Goal: Transaction & Acquisition: Book appointment/travel/reservation

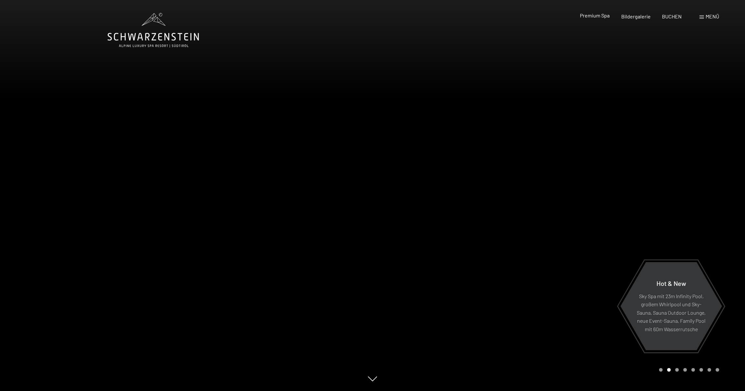
click at [599, 17] on span "Premium Spa" at bounding box center [595, 15] width 30 height 6
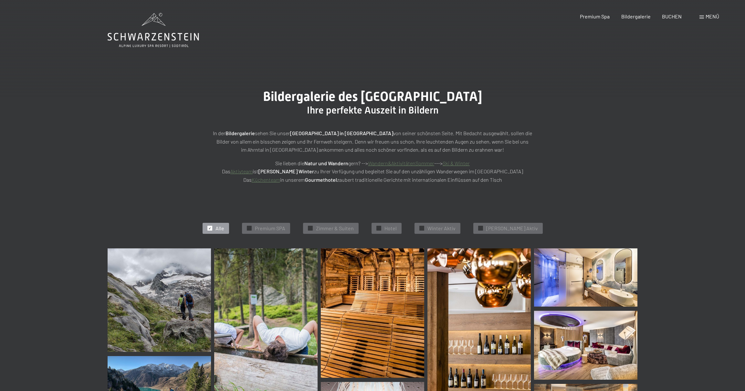
click at [702, 18] on span at bounding box center [702, 17] width 5 height 3
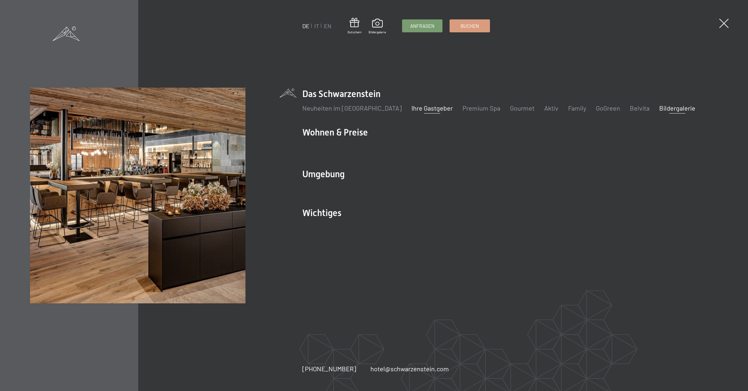
click at [412, 110] on link "Ihre Gastgeber" at bounding box center [432, 108] width 41 height 8
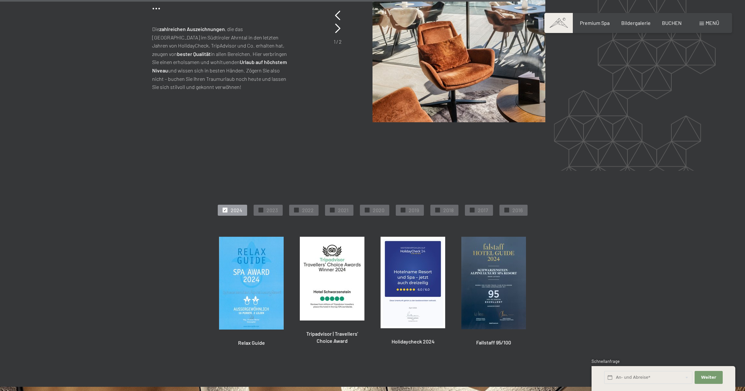
scroll to position [1754, 0]
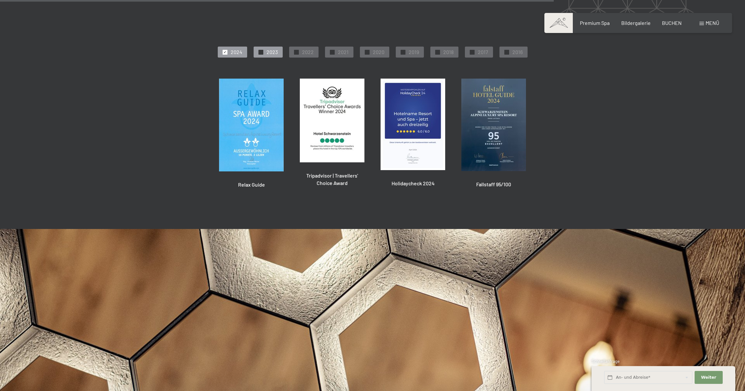
click at [270, 52] on span "2023" at bounding box center [272, 51] width 11 height 7
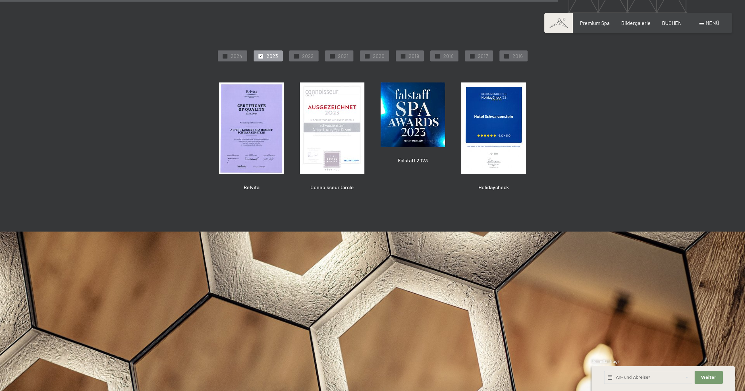
scroll to position [1750, 0]
click at [304, 53] on span "2022" at bounding box center [308, 56] width 12 height 7
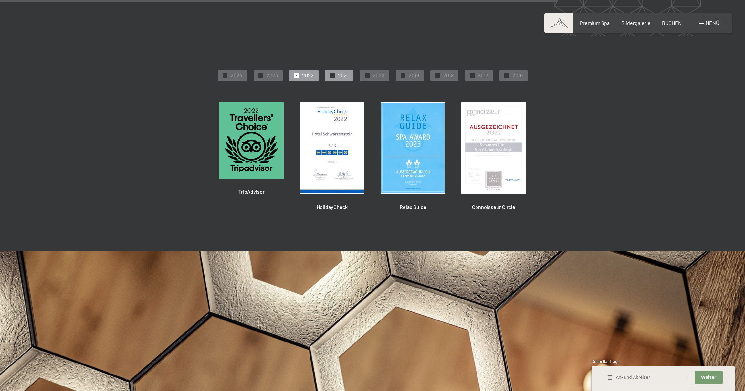
click at [340, 72] on span "2021" at bounding box center [343, 75] width 11 height 7
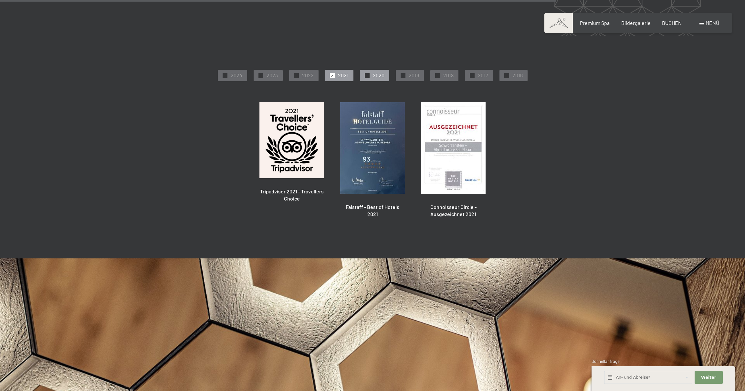
click at [377, 72] on span "2020" at bounding box center [379, 75] width 12 height 7
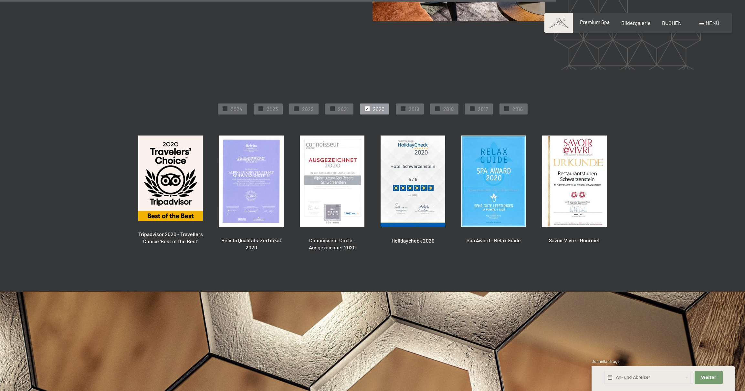
click at [602, 25] on div "Premium Spa" at bounding box center [595, 21] width 30 height 7
click at [602, 24] on span "Premium Spa" at bounding box center [595, 22] width 30 height 6
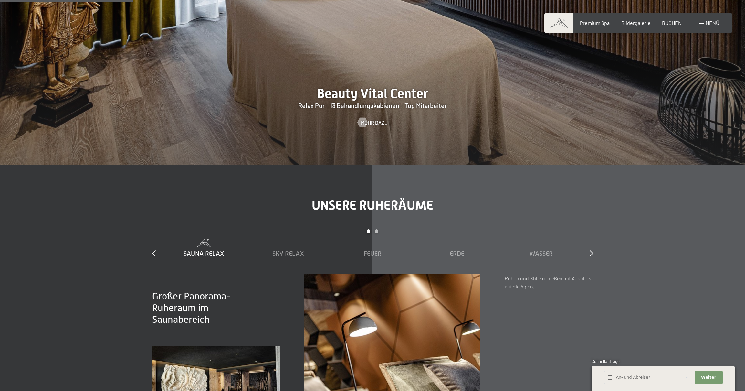
scroll to position [987, 0]
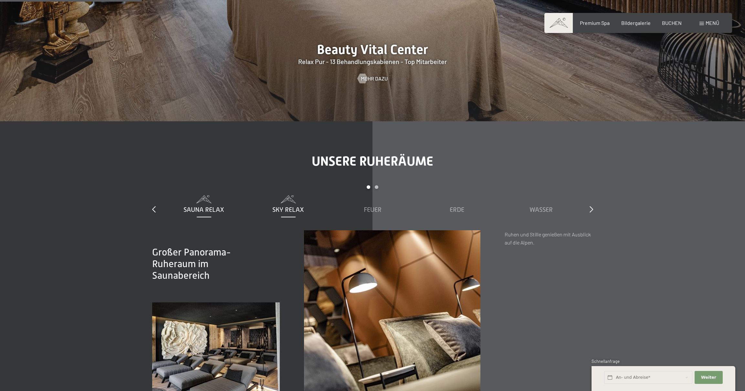
click at [296, 206] on span "Sky Relax" at bounding box center [288, 209] width 32 height 7
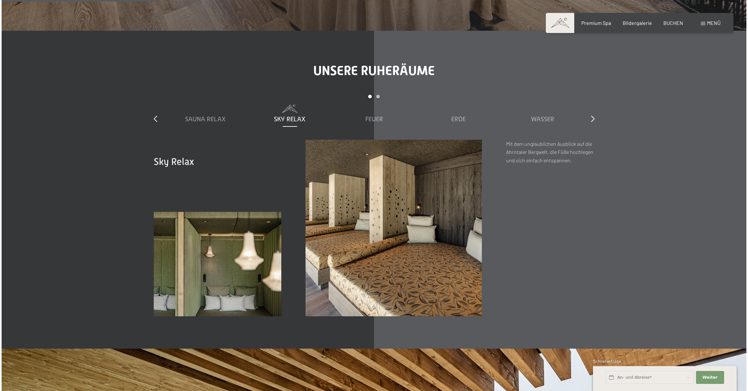
scroll to position [1076, 0]
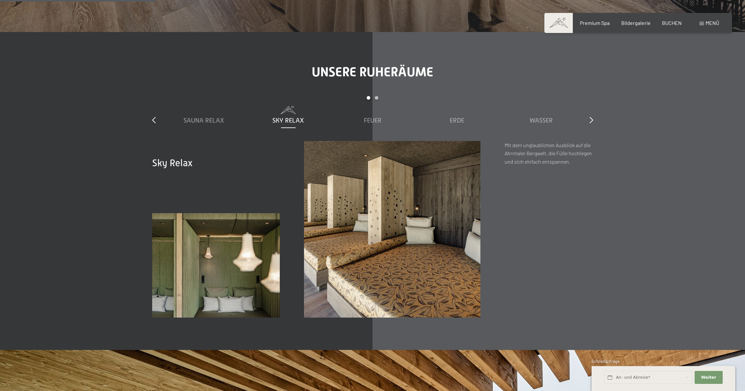
click at [714, 25] on span "Menü" at bounding box center [713, 23] width 14 height 6
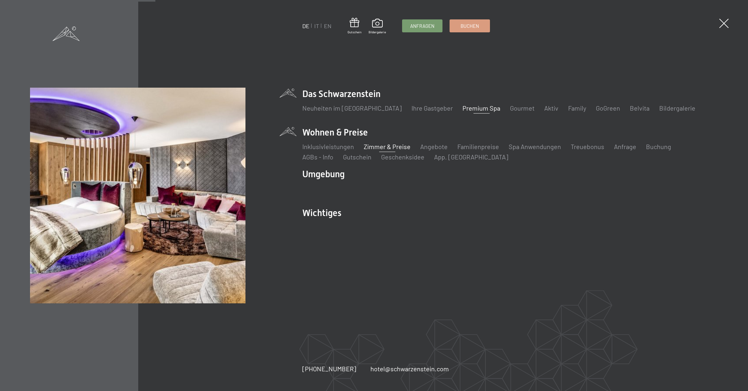
click at [372, 145] on link "Zimmer & Preise" at bounding box center [387, 147] width 47 height 8
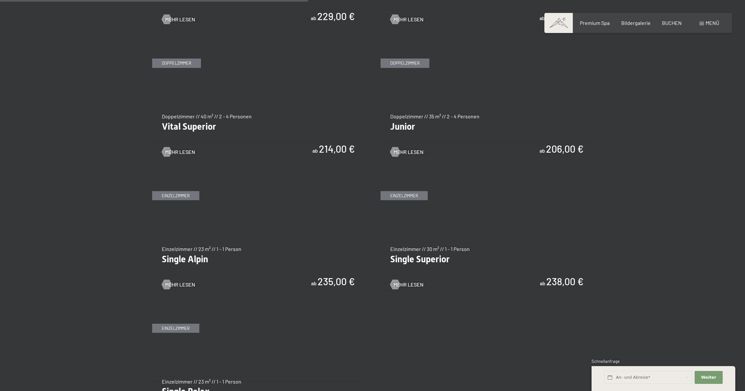
scroll to position [846, 0]
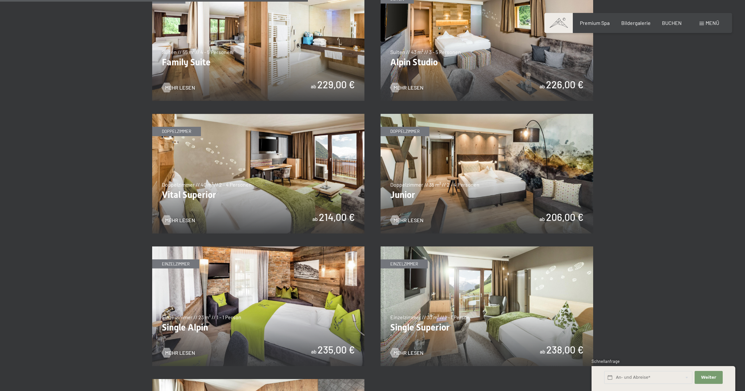
click at [404, 193] on img at bounding box center [487, 174] width 213 height 120
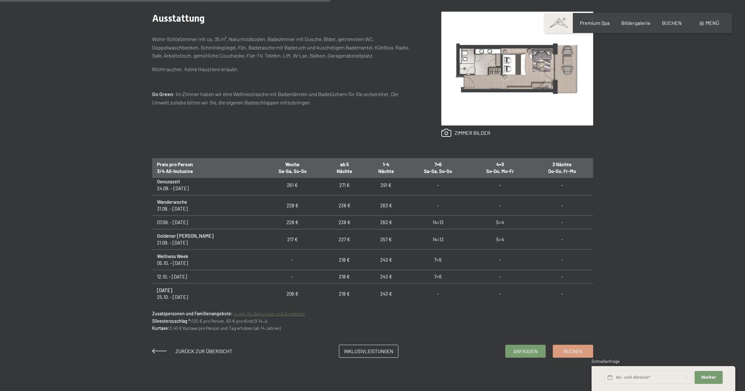
scroll to position [5, 0]
click at [324, 207] on td "238 €" at bounding box center [345, 204] width 42 height 20
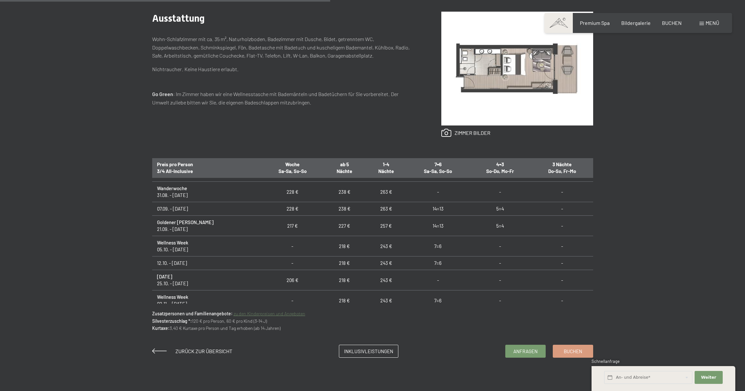
scroll to position [17, 0]
click at [573, 349] on span "Buchen" at bounding box center [573, 350] width 18 height 7
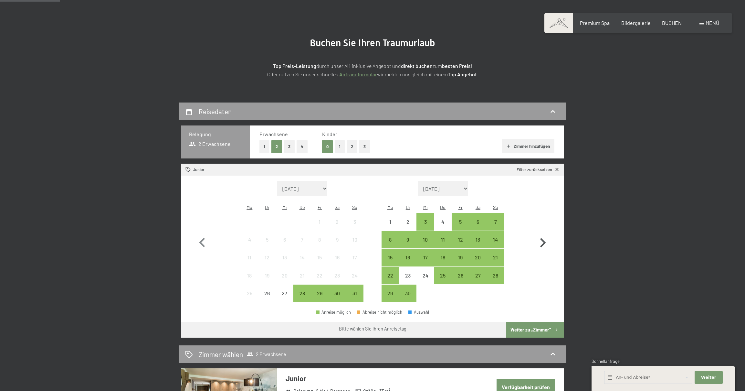
scroll to position [53, 0]
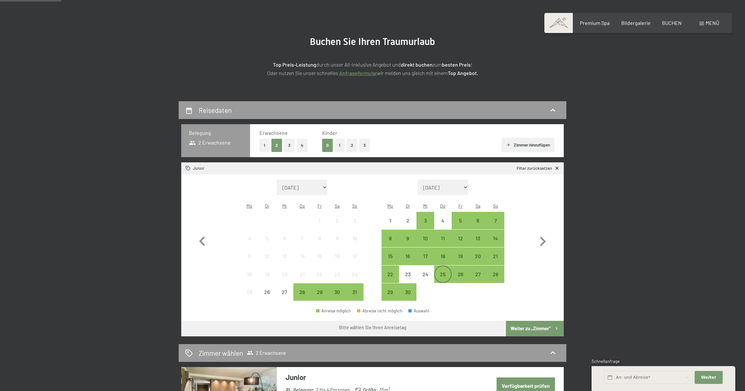
click at [445, 271] on div "25" at bounding box center [443, 279] width 16 height 16
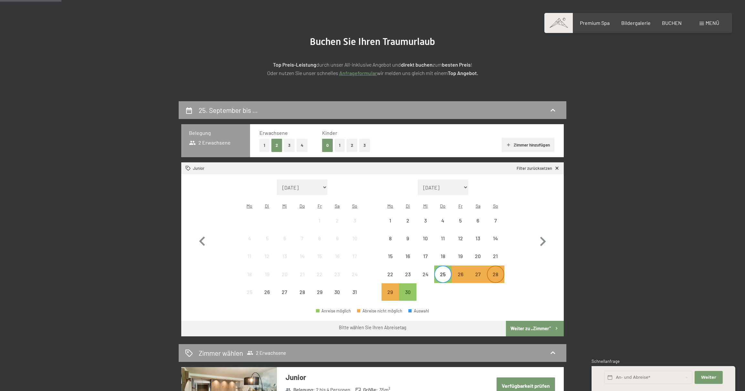
click at [493, 271] on div "28" at bounding box center [496, 279] width 16 height 16
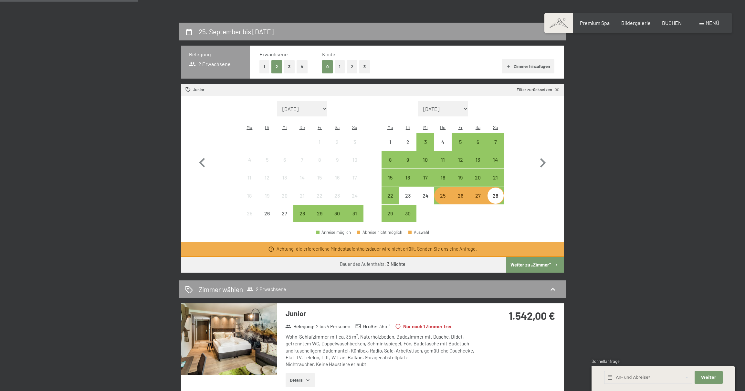
scroll to position [133, 0]
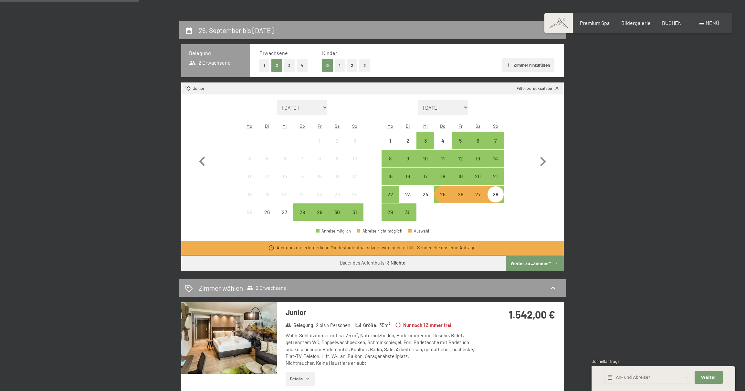
click at [526, 256] on button "Weiter zu „Zimmer“" at bounding box center [535, 264] width 58 height 16
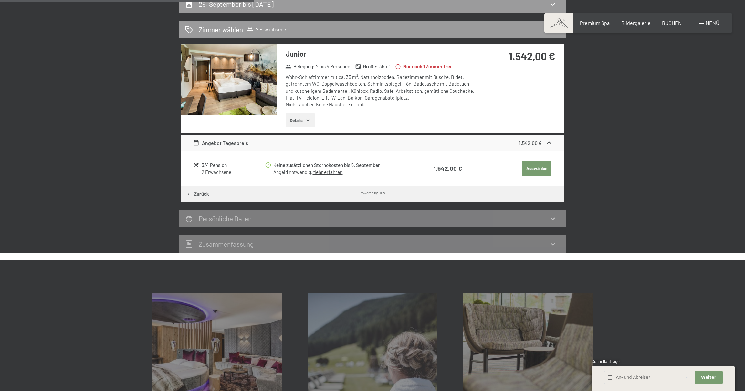
scroll to position [166, 0]
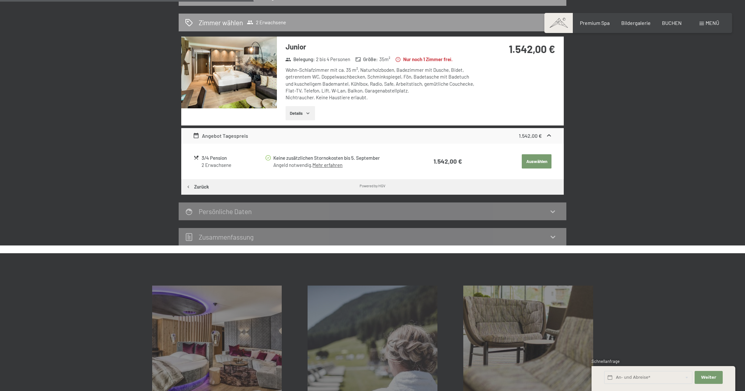
click at [239, 209] on h2 "Persönliche Daten" at bounding box center [225, 211] width 53 height 8
click at [531, 158] on button "Auswählen" at bounding box center [537, 161] width 30 height 14
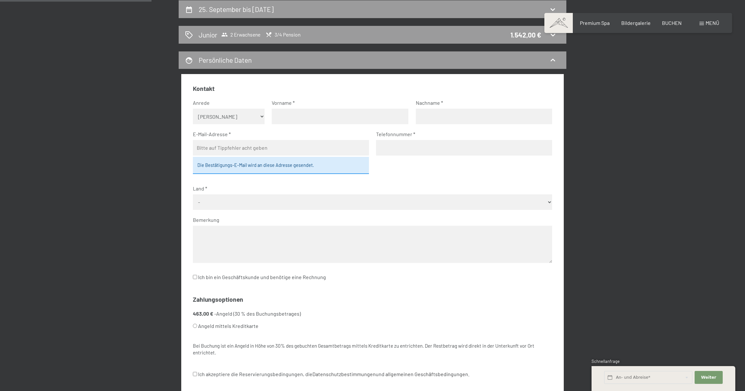
scroll to position [0, 0]
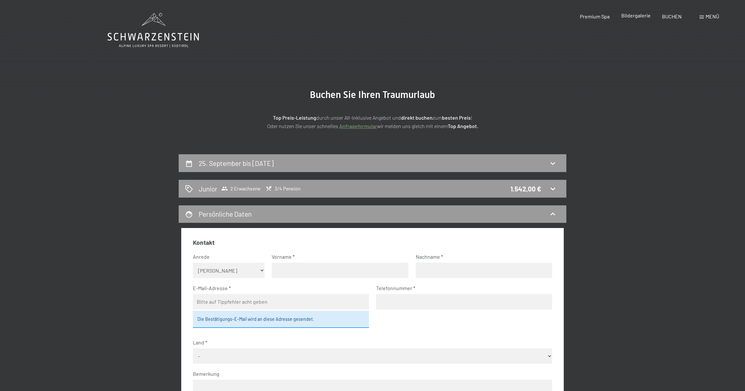
click at [629, 16] on span "Bildergalerie" at bounding box center [635, 15] width 29 height 6
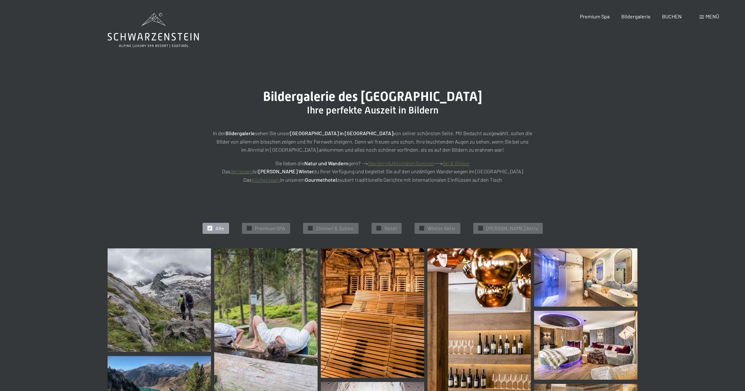
click at [708, 17] on span "Menü" at bounding box center [713, 16] width 14 height 6
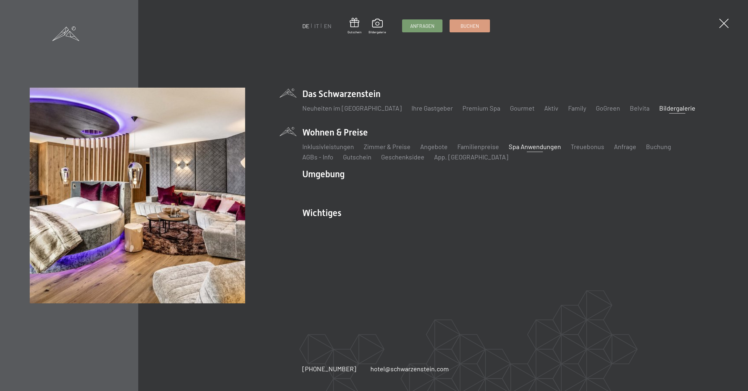
click at [526, 149] on link "Spa Anwendungen" at bounding box center [535, 147] width 52 height 8
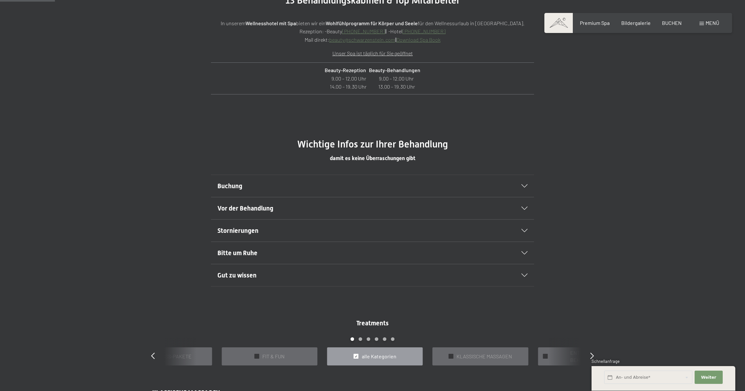
scroll to position [383, 0]
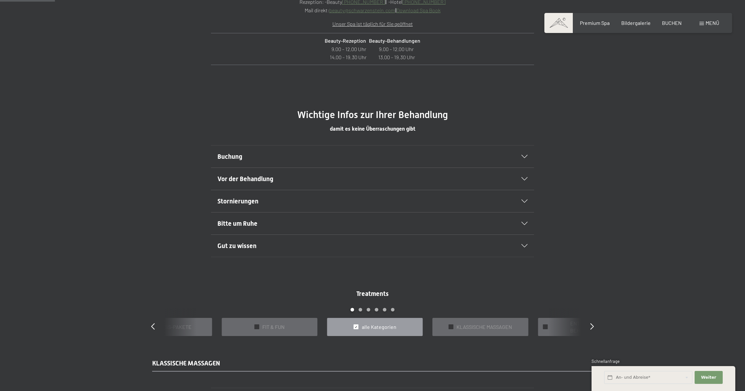
click at [526, 156] on icon at bounding box center [525, 156] width 6 height 3
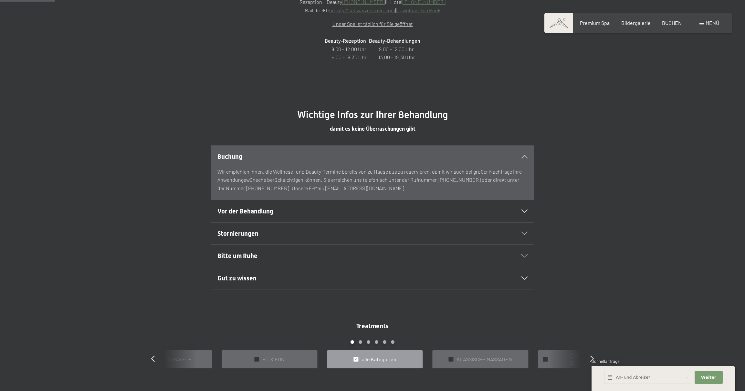
click at [526, 156] on icon at bounding box center [525, 156] width 6 height 3
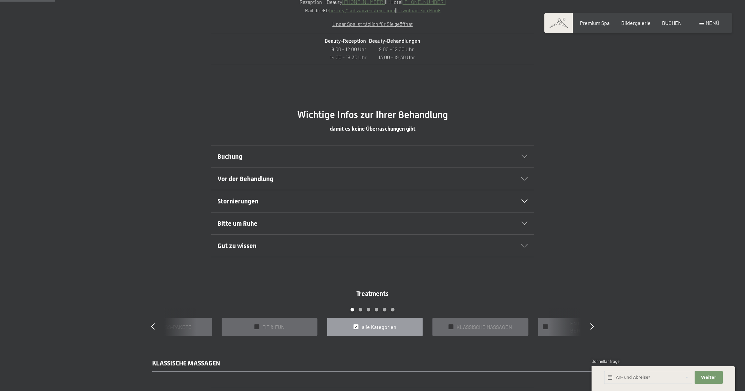
click at [524, 174] on div "Vor der Behandlung" at bounding box center [372, 179] width 310 height 22
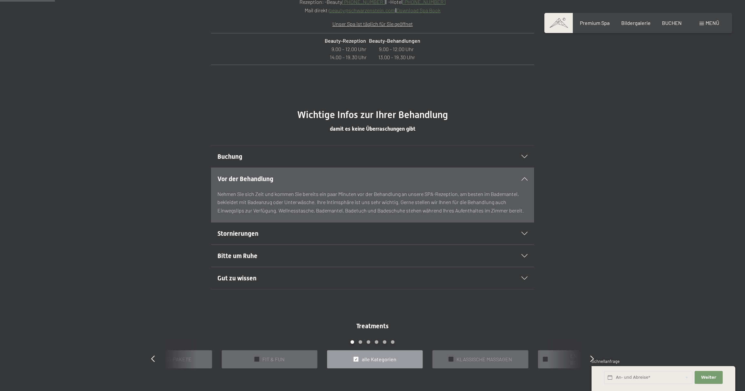
click at [524, 174] on div "Vor der Behandlung" at bounding box center [372, 179] width 310 height 22
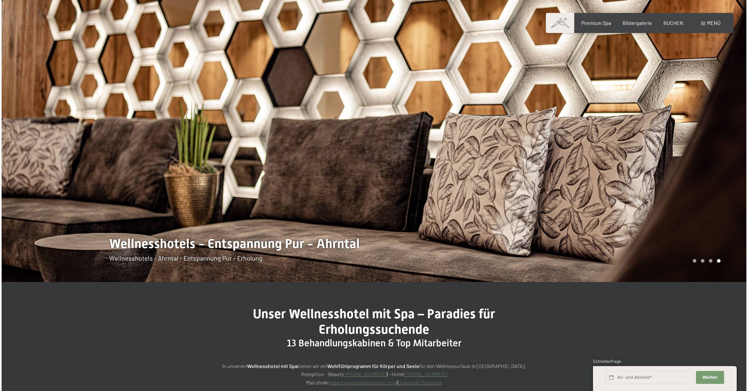
scroll to position [10, 0]
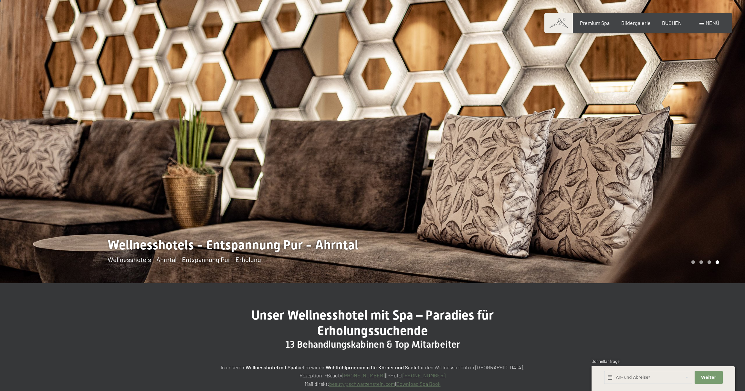
click at [708, 25] on span "Menü" at bounding box center [713, 23] width 14 height 6
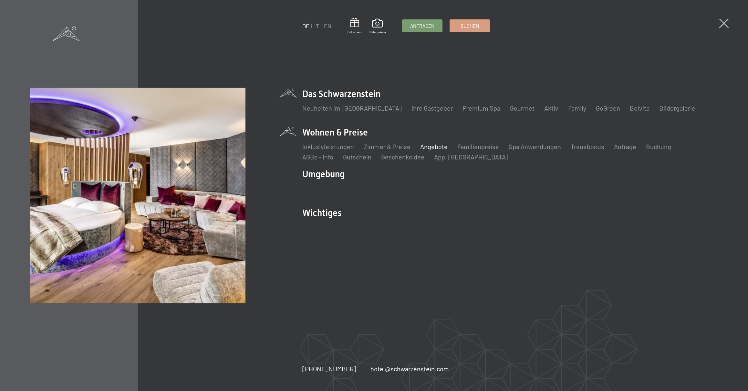
click at [426, 147] on link "Angebote" at bounding box center [433, 147] width 27 height 8
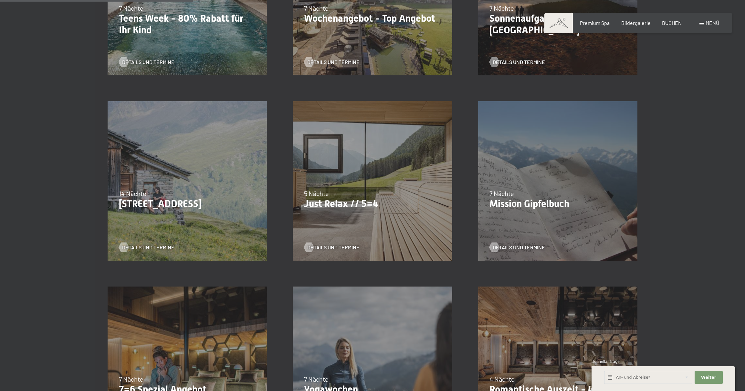
scroll to position [309, 0]
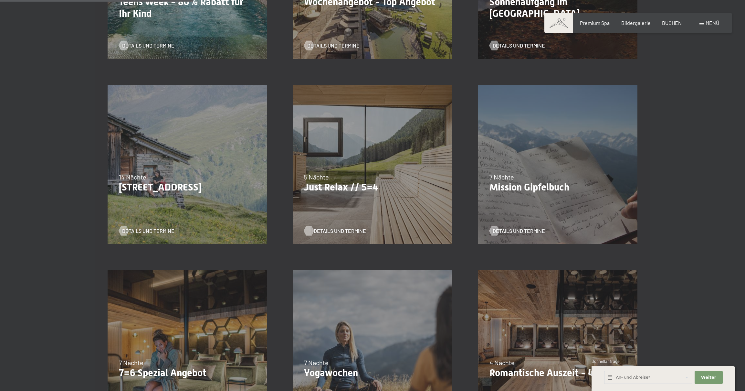
click at [344, 230] on span "Details und Termine" at bounding box center [340, 230] width 52 height 7
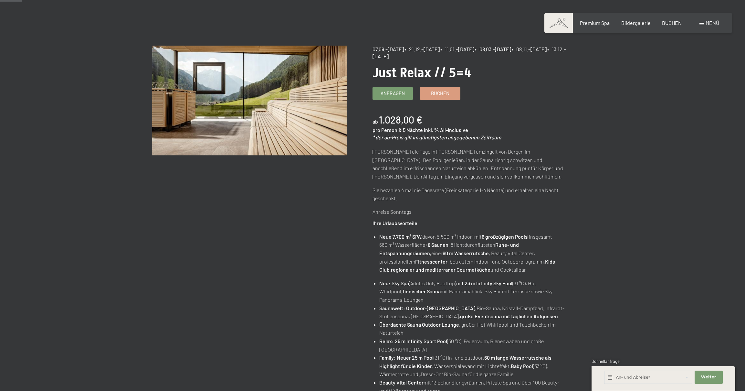
scroll to position [21, 0]
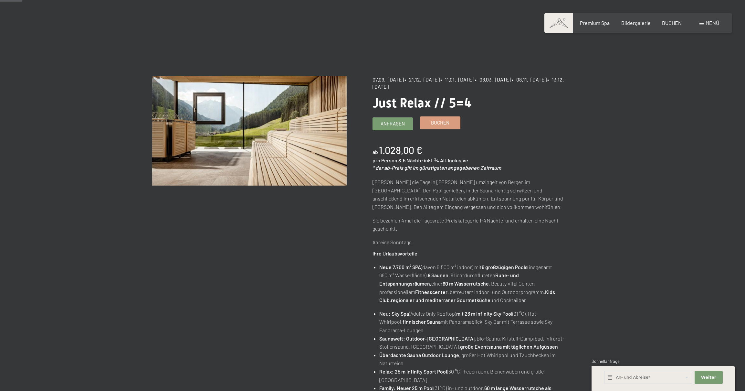
click at [434, 126] on link "Buchen" at bounding box center [440, 123] width 40 height 12
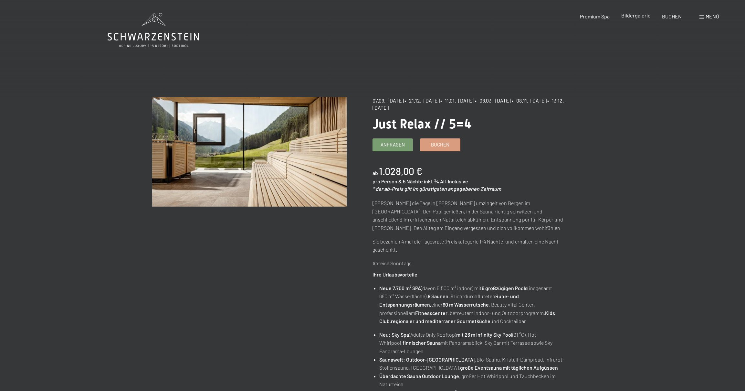
click at [630, 16] on span "Bildergalerie" at bounding box center [635, 15] width 29 height 6
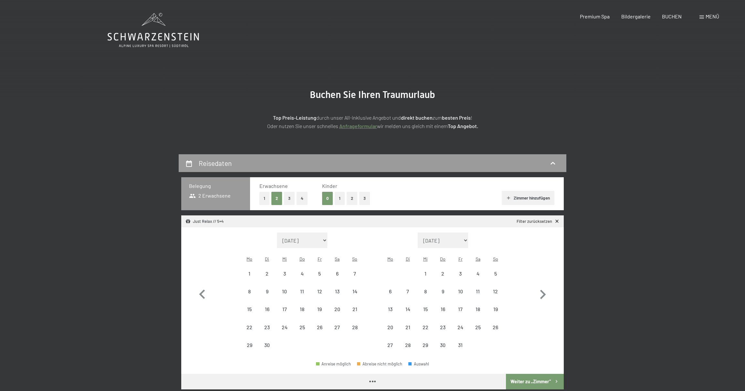
select select "[DATE]"
select select "2025-09-01"
select select "2025-10-01"
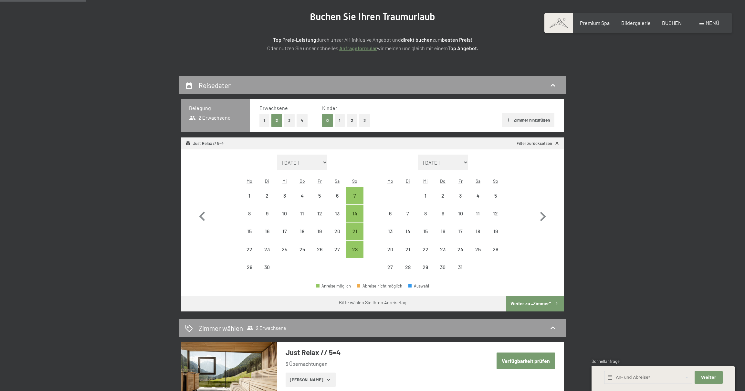
scroll to position [79, 0]
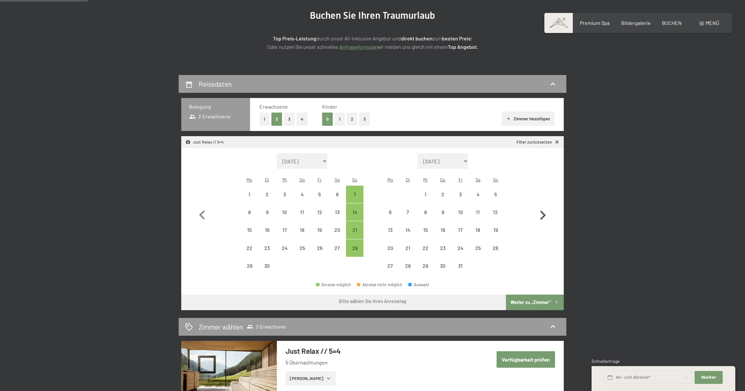
click at [543, 210] on icon "button" at bounding box center [543, 214] width 6 height 9
select select "2025-10-01"
select select "2025-11-01"
select select "2025-10-01"
select select "2025-11-01"
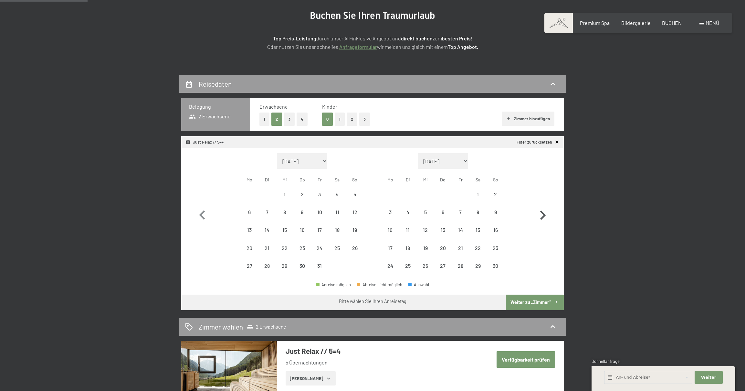
click at [543, 210] on icon "button" at bounding box center [543, 214] width 6 height 9
select select "2025-11-01"
select select "2025-12-01"
select select "2025-11-01"
select select "2025-12-01"
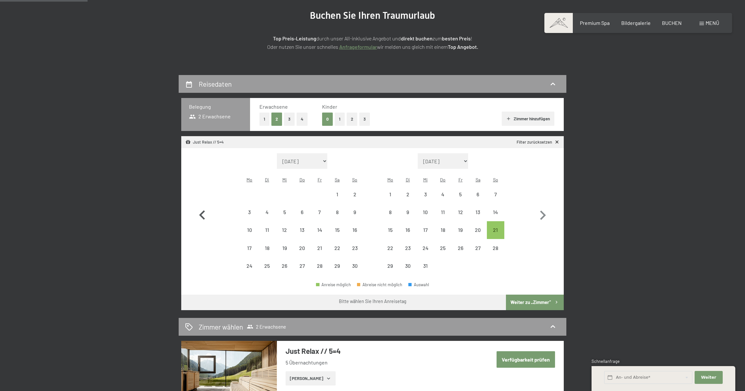
click at [203, 210] on icon "button" at bounding box center [202, 215] width 19 height 19
select select "2025-10-01"
select select "2025-11-01"
click at [203, 210] on icon "button" at bounding box center [202, 215] width 19 height 19
select select "2025-09-01"
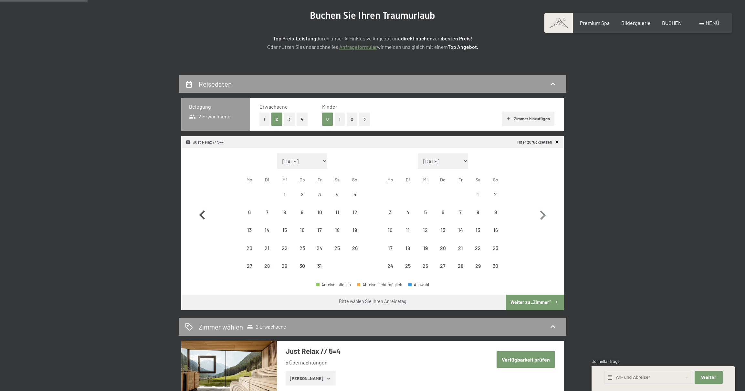
select select "2025-10-01"
click at [356, 245] on div "28" at bounding box center [355, 253] width 16 height 16
select select "2025-09-01"
select select "2025-10-01"
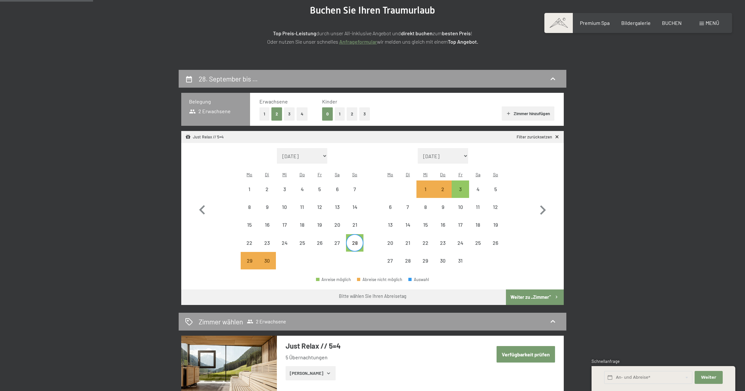
scroll to position [94, 0]
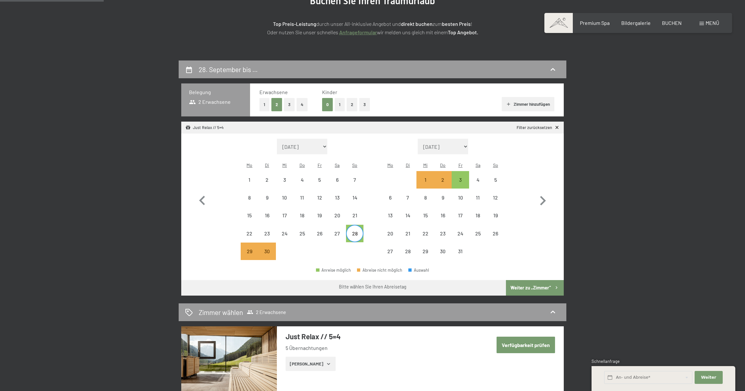
click at [521, 280] on button "Weiter zu „Zimmer“" at bounding box center [535, 288] width 58 height 16
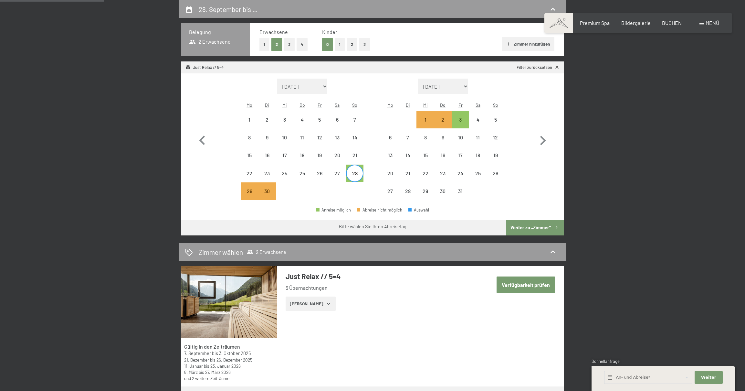
select select "2025-09-01"
select select "2025-10-01"
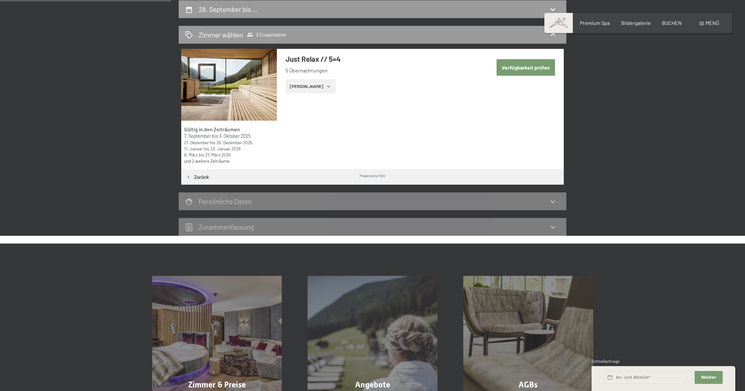
click at [310, 87] on button "Zeige Zimmer" at bounding box center [311, 86] width 50 height 14
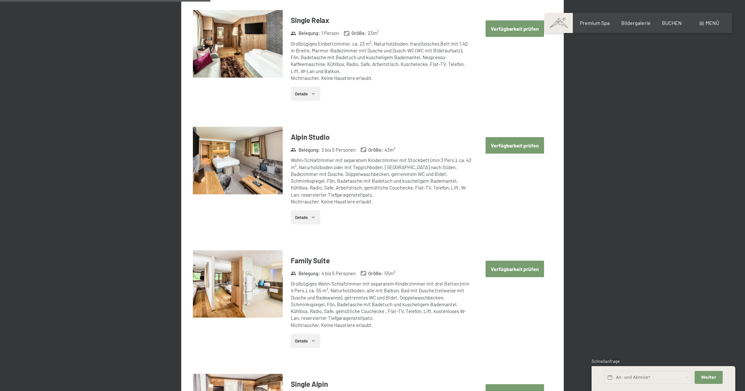
scroll to position [585, 0]
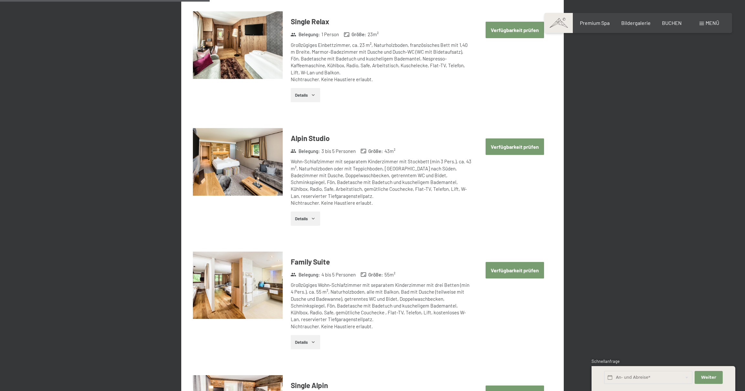
click at [507, 142] on button "Verfügbarkeit prüfen" at bounding box center [515, 146] width 58 height 16
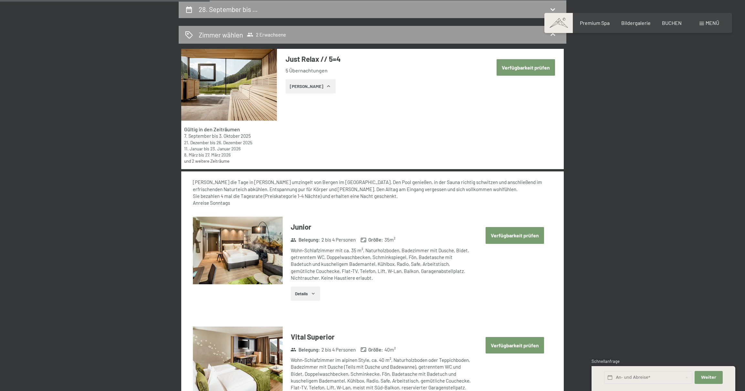
select select "2025-09-01"
select select "2025-10-01"
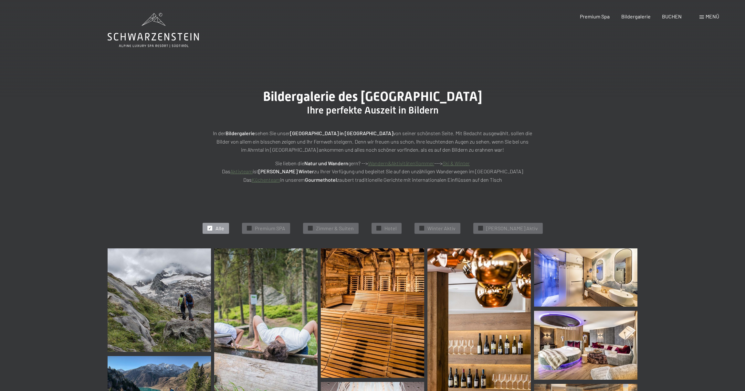
click at [184, 291] on img at bounding box center [159, 299] width 103 height 103
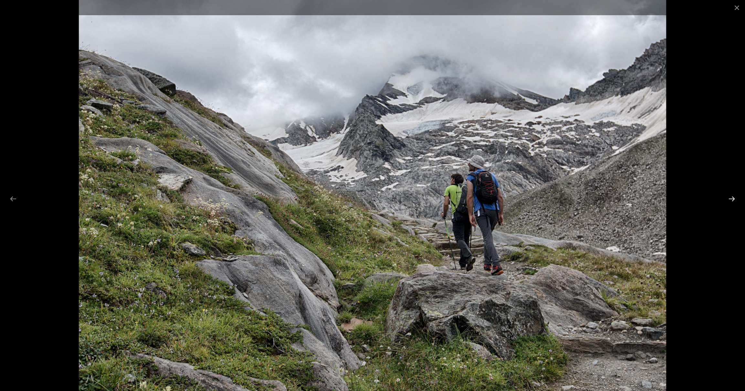
click at [729, 200] on button "Next slide" at bounding box center [732, 198] width 14 height 13
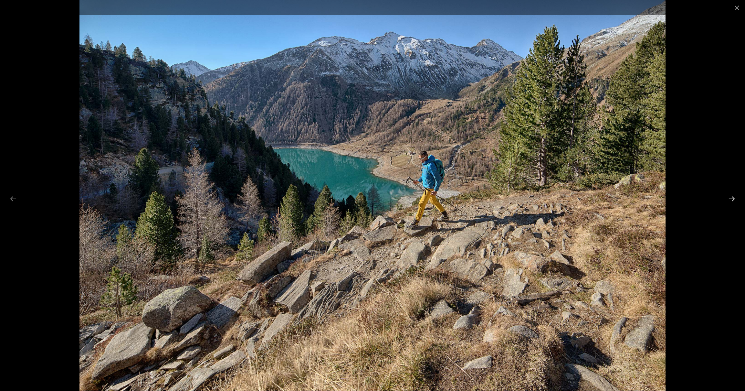
click at [729, 200] on button "Next slide" at bounding box center [732, 198] width 14 height 13
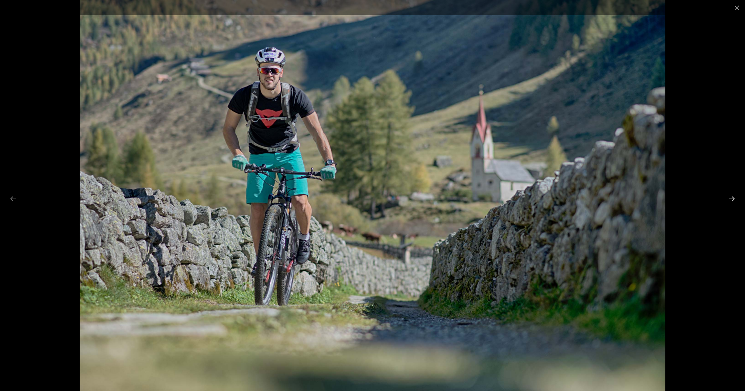
click at [729, 200] on button "Next slide" at bounding box center [732, 198] width 14 height 13
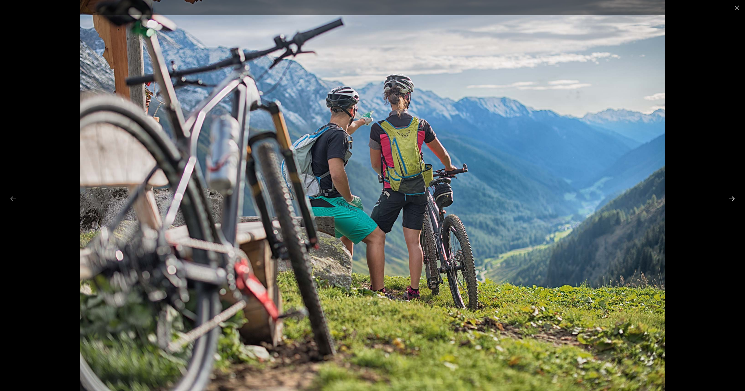
click at [729, 200] on button "Next slide" at bounding box center [732, 198] width 14 height 13
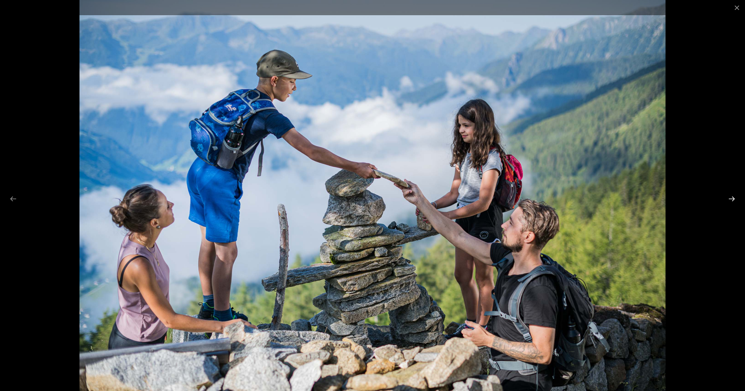
click at [729, 200] on button "Next slide" at bounding box center [732, 198] width 14 height 13
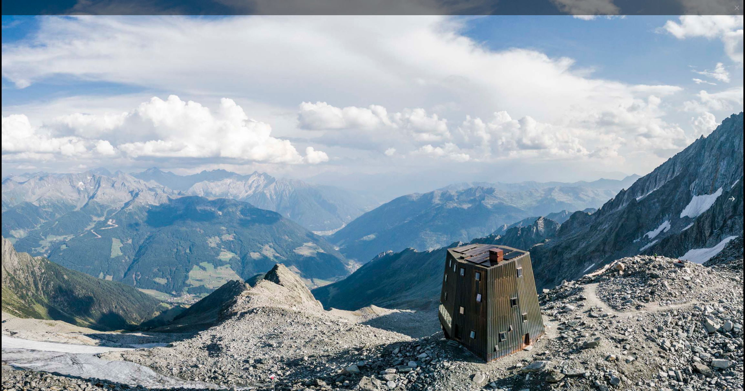
click at [729, 200] on button "Next slide" at bounding box center [732, 198] width 14 height 13
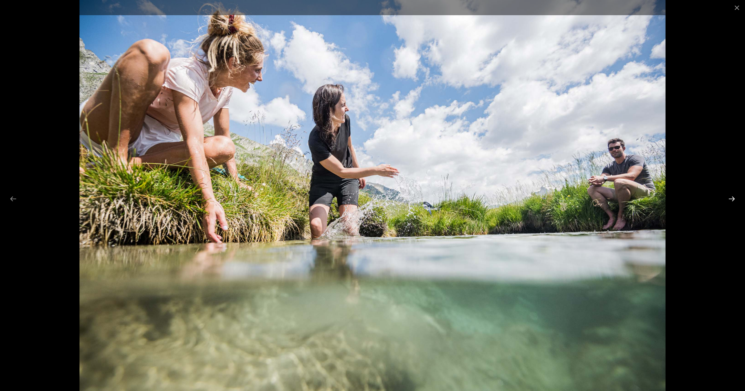
click at [729, 200] on button "Next slide" at bounding box center [732, 198] width 14 height 13
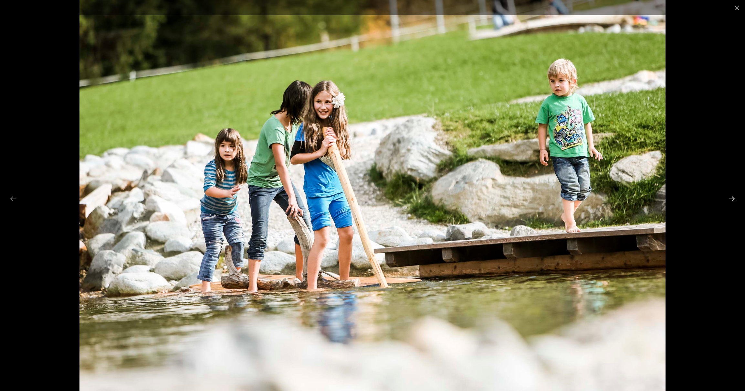
click at [729, 200] on button "Next slide" at bounding box center [732, 198] width 14 height 13
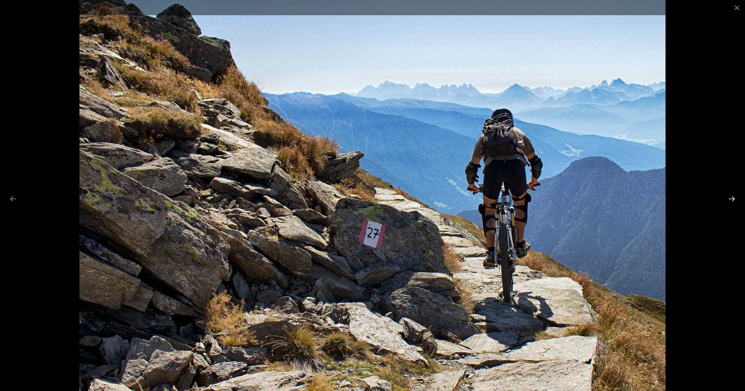
click at [729, 200] on button "Next slide" at bounding box center [732, 198] width 14 height 13
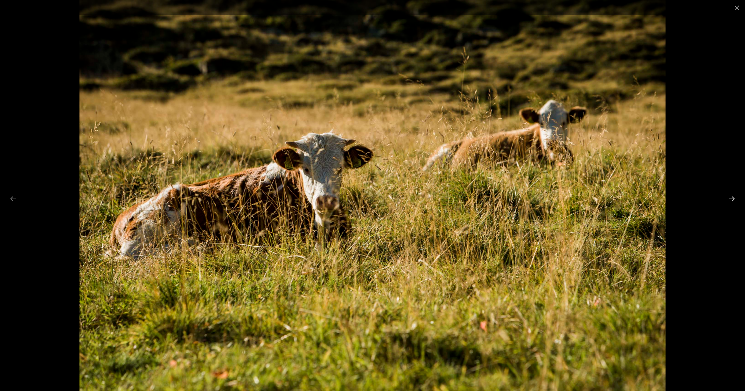
click at [729, 200] on button "Next slide" at bounding box center [732, 198] width 14 height 13
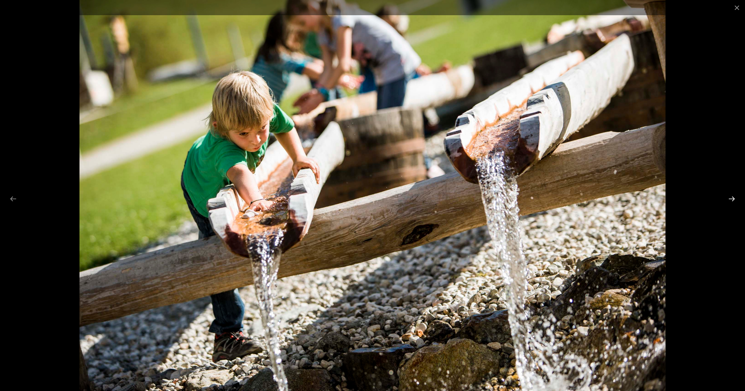
click at [729, 200] on button "Next slide" at bounding box center [732, 198] width 14 height 13
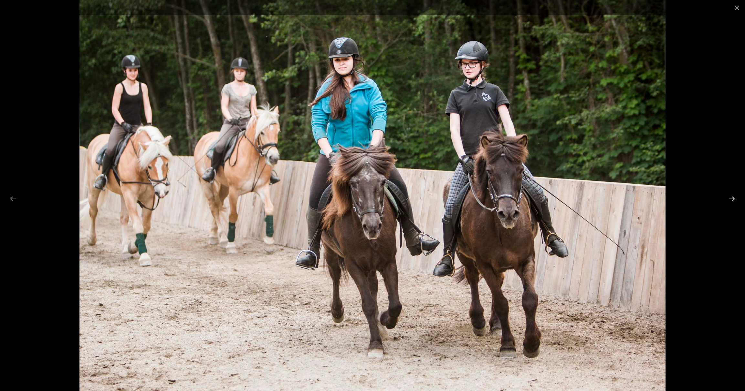
click at [729, 200] on button "Next slide" at bounding box center [732, 198] width 14 height 13
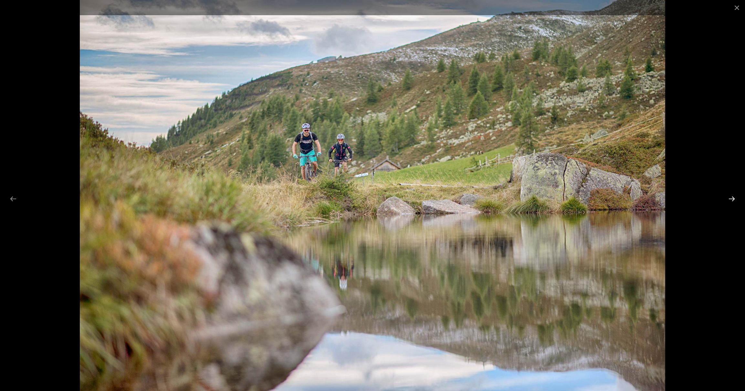
click at [729, 200] on button "Next slide" at bounding box center [732, 198] width 14 height 13
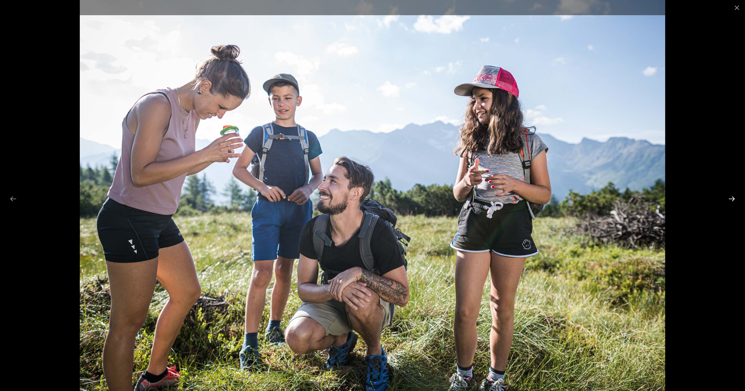
click at [729, 200] on button "Next slide" at bounding box center [732, 198] width 14 height 13
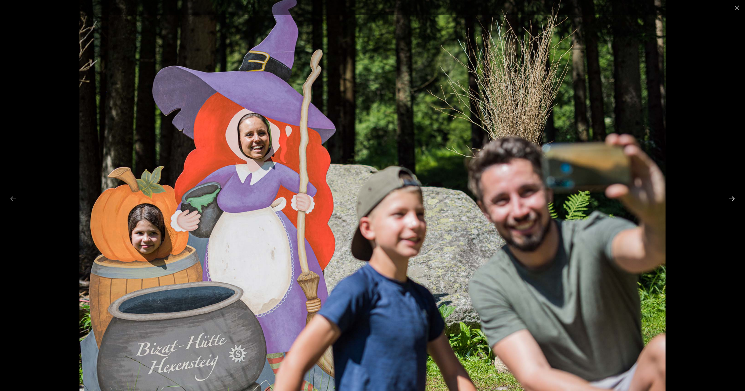
click at [729, 200] on button "Next slide" at bounding box center [732, 198] width 14 height 13
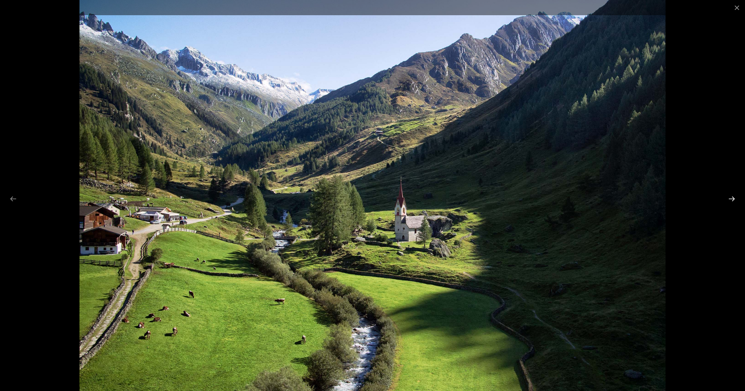
click at [729, 200] on button "Next slide" at bounding box center [732, 198] width 14 height 13
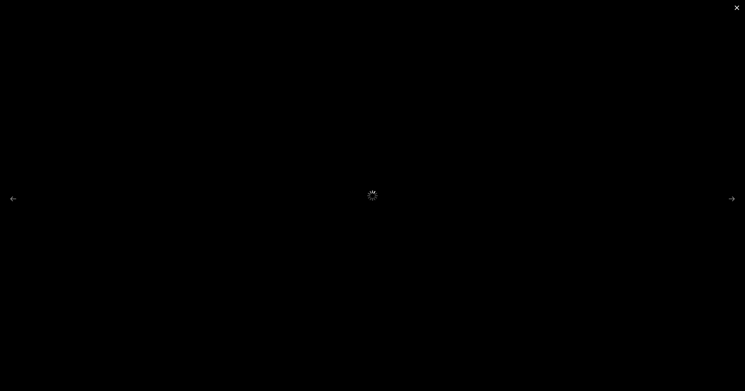
click at [738, 8] on button "Close gallery" at bounding box center [737, 7] width 16 height 15
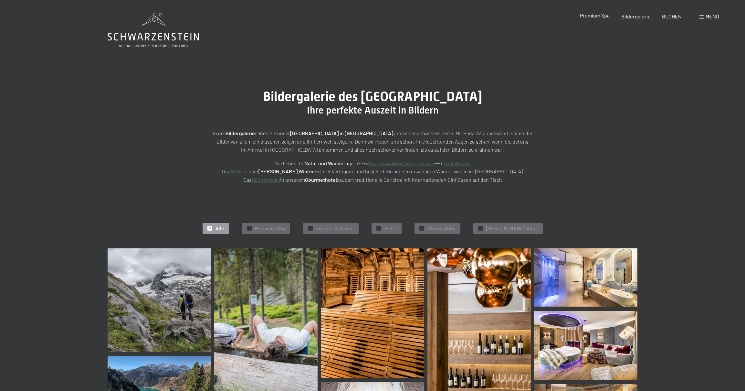
click at [591, 16] on span "Premium Spa" at bounding box center [595, 15] width 30 height 6
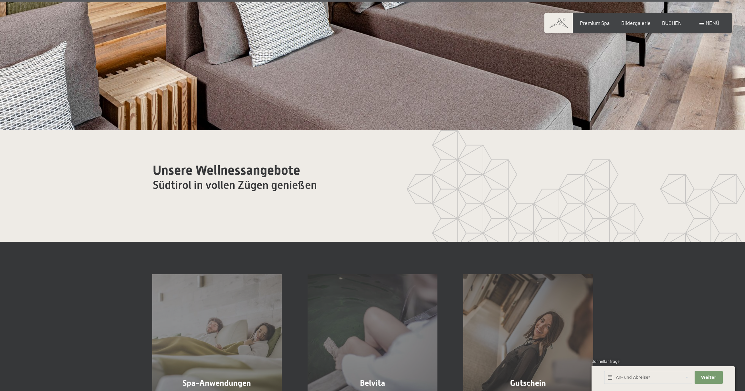
scroll to position [4350, 0]
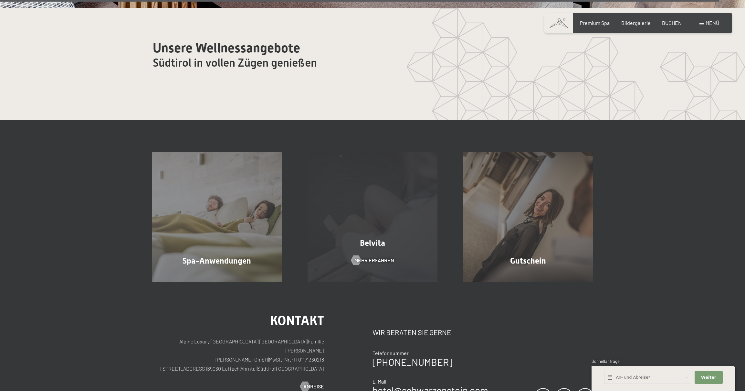
click at [375, 239] on span "Belvita" at bounding box center [372, 242] width 25 height 9
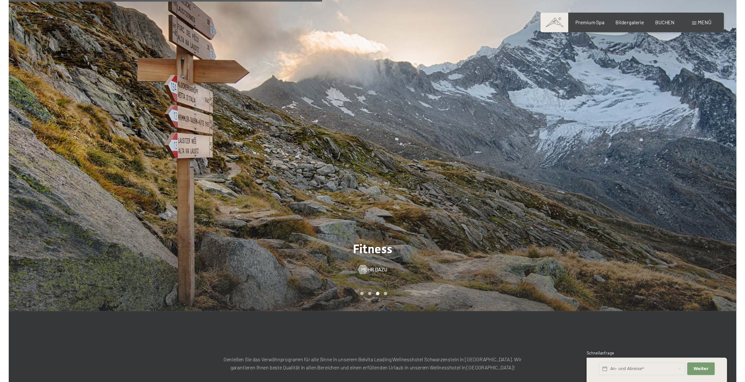
scroll to position [324, 0]
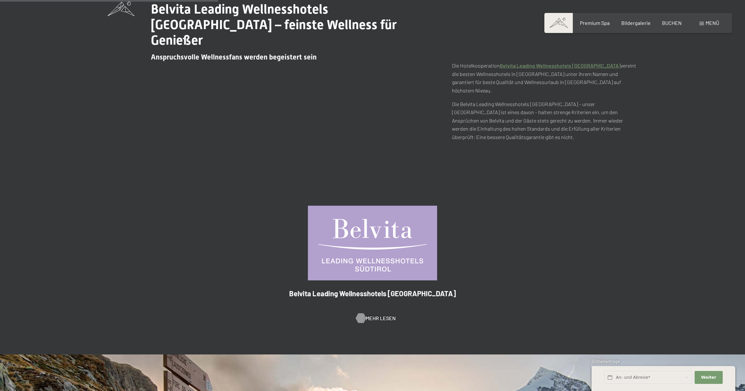
click at [378, 314] on span "Mehr Lesen" at bounding box center [381, 317] width 30 height 7
